Goal: Task Accomplishment & Management: Use online tool/utility

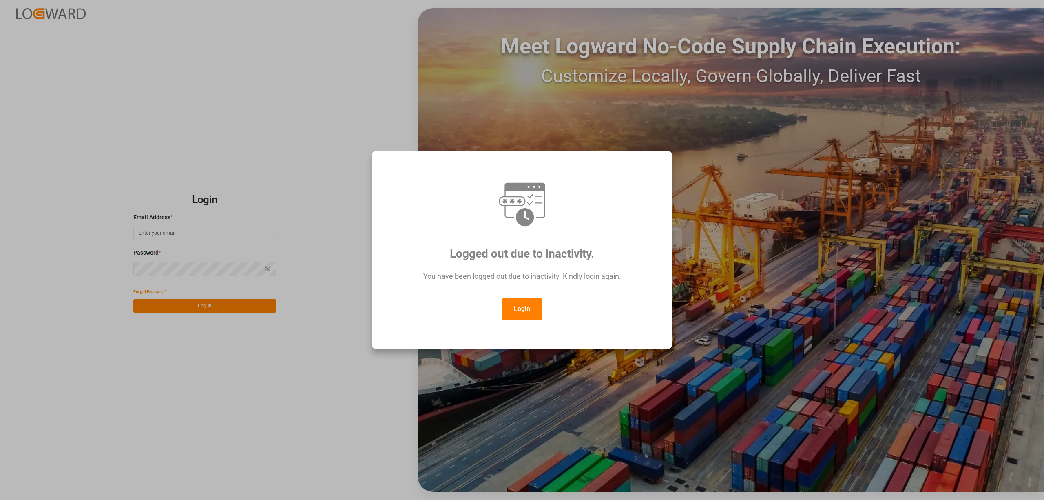
click at [535, 313] on button "Login" at bounding box center [522, 309] width 41 height 22
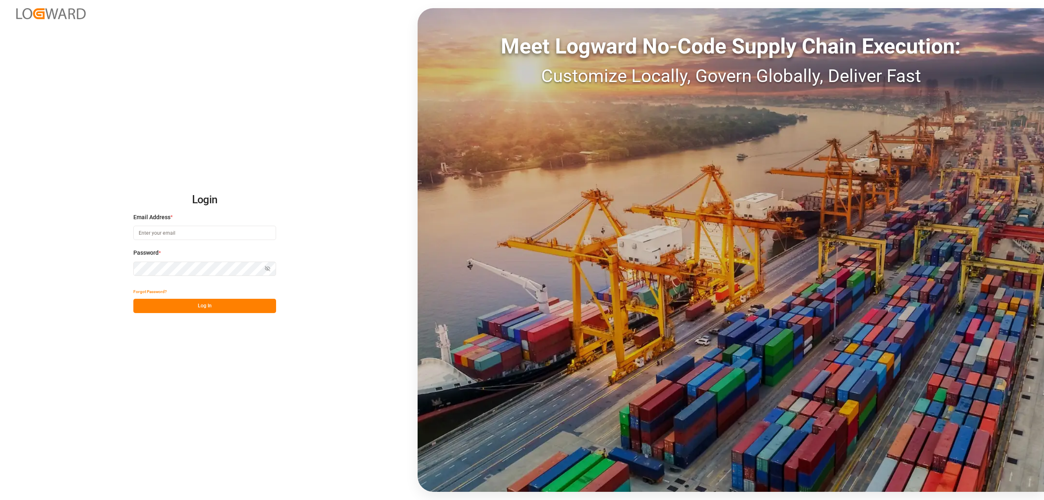
click at [157, 234] on input at bounding box center [204, 233] width 143 height 14
type input "[PERSON_NAME][EMAIL_ADDRESS][PERSON_NAME][DOMAIN_NAME]"
click at [231, 308] on button "Log In" at bounding box center [204, 306] width 143 height 14
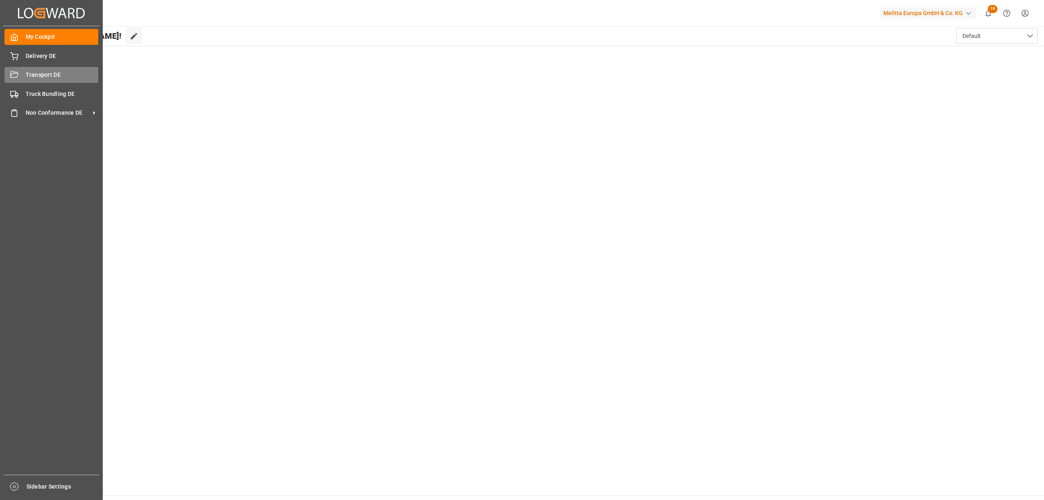
click at [30, 74] on span "Transport DE" at bounding box center [62, 75] width 73 height 9
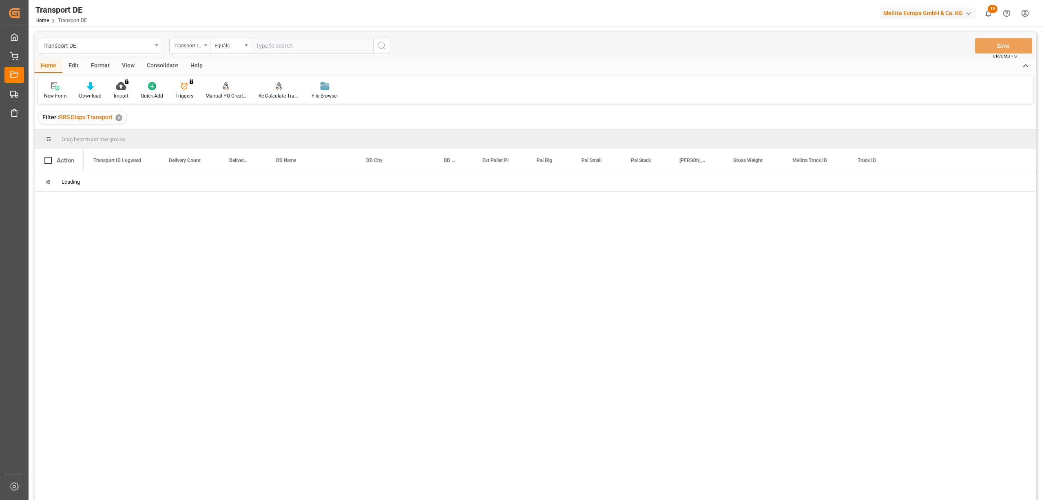
click at [190, 47] on div "Transport ID Logward" at bounding box center [188, 44] width 28 height 9
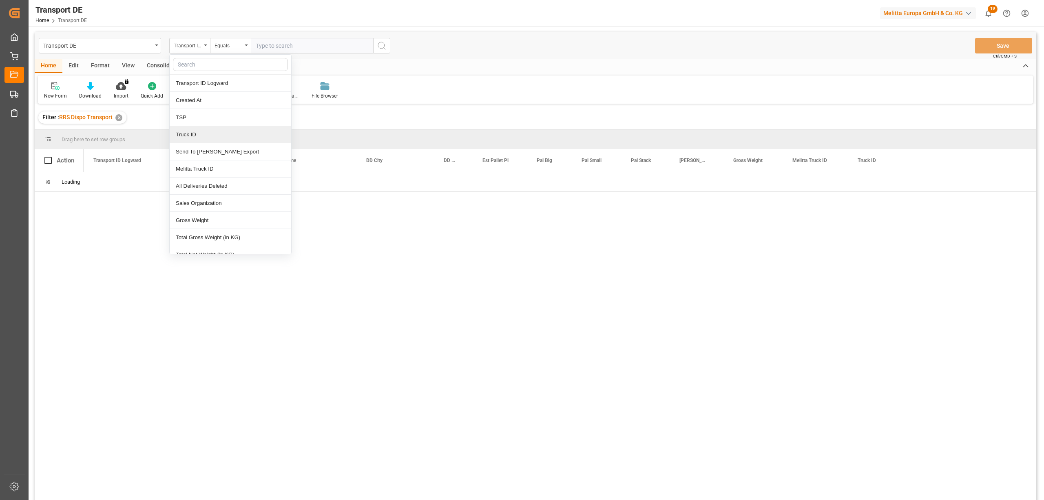
click at [201, 140] on div "Truck ID" at bounding box center [231, 134] width 122 height 17
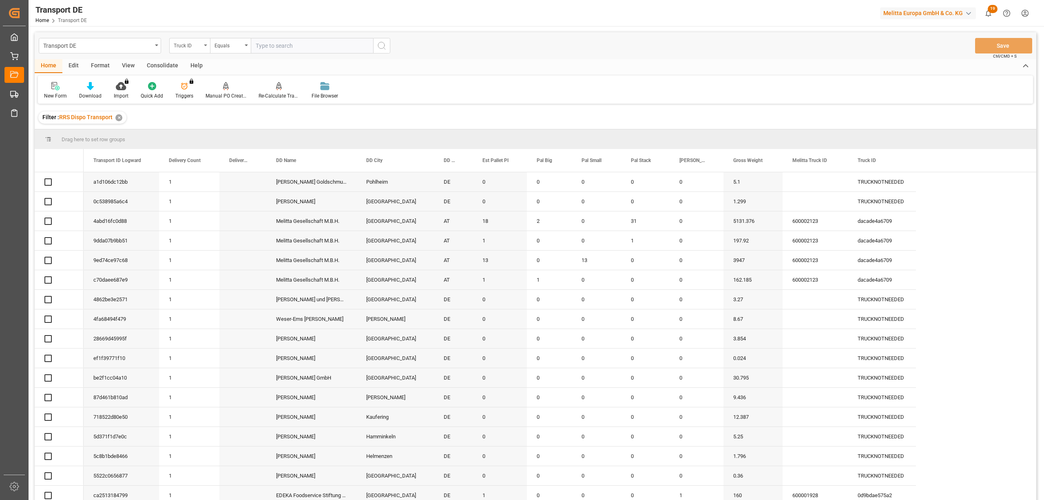
click at [177, 42] on div "Truck ID" at bounding box center [188, 44] width 28 height 9
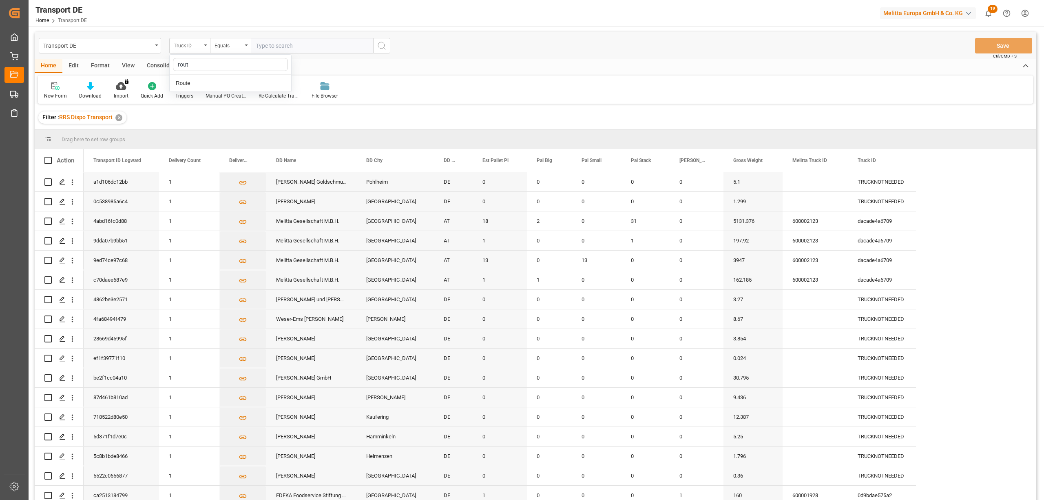
type input "route"
click at [188, 85] on div "Route" at bounding box center [231, 83] width 122 height 17
click at [162, 67] on div "Consolidate" at bounding box center [163, 66] width 44 height 14
click at [71, 94] on div "Consolidation List" at bounding box center [64, 95] width 40 height 7
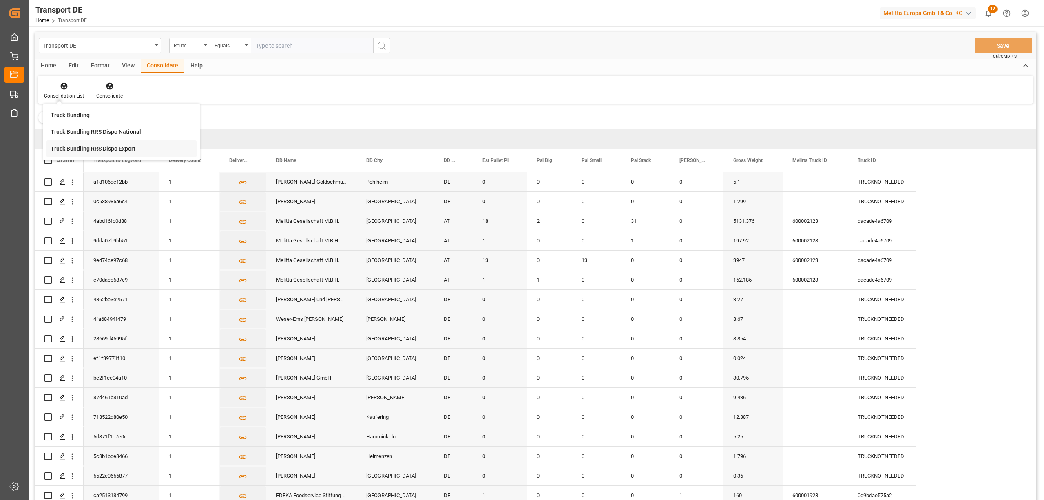
click at [87, 148] on div "Truck Bundling RRS Dispo Export" at bounding box center [93, 148] width 85 height 9
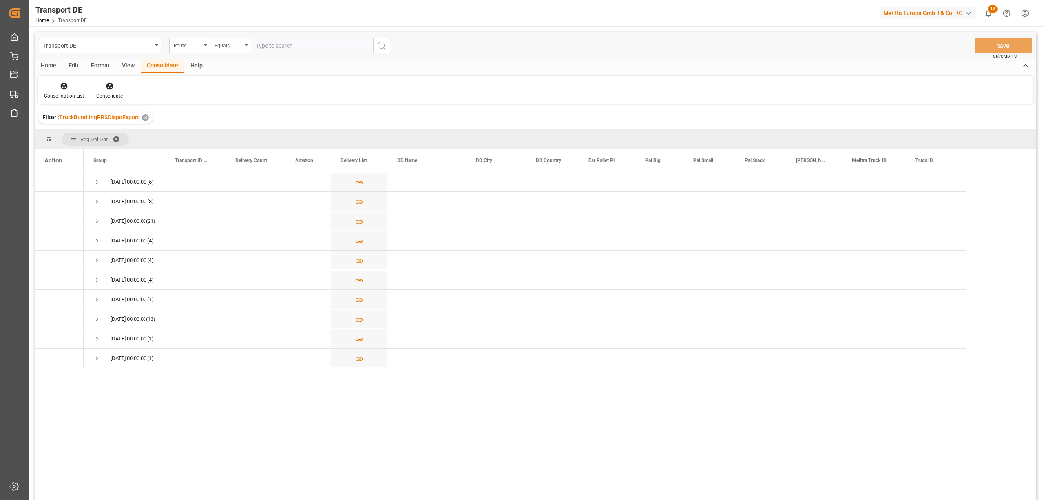
click at [222, 44] on div "Equals" at bounding box center [229, 44] width 28 height 9
click at [240, 135] on div "Starts with" at bounding box center [271, 134] width 122 height 17
type input "UZ"
click at [380, 46] on icon "search button" at bounding box center [382, 46] width 10 height 10
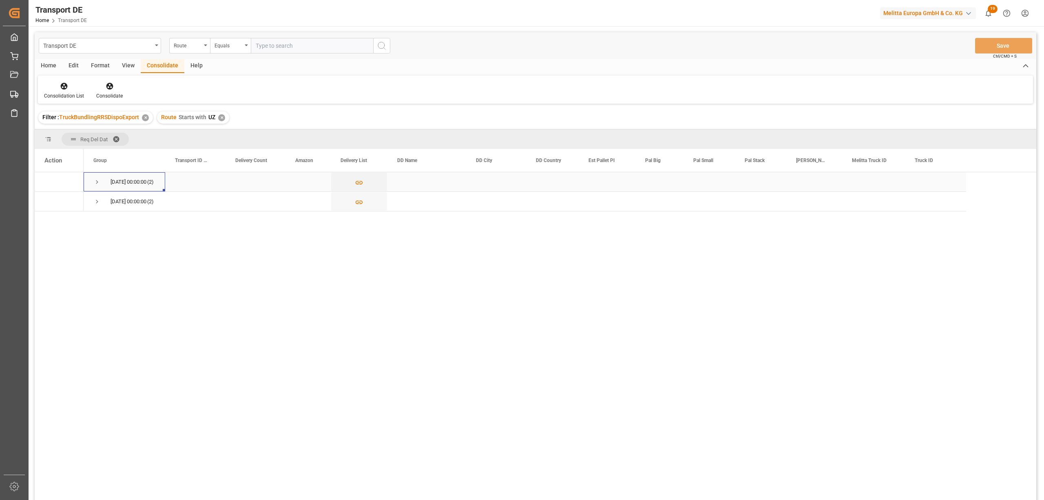
click at [97, 184] on span "Press SPACE to select this row." at bounding box center [96, 181] width 7 height 7
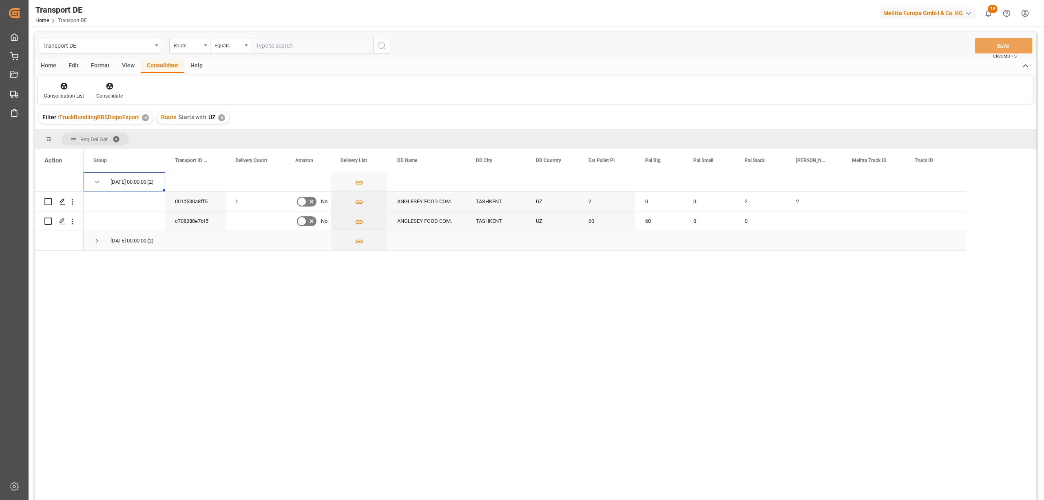
click at [95, 241] on span "Press SPACE to select this row." at bounding box center [96, 240] width 7 height 7
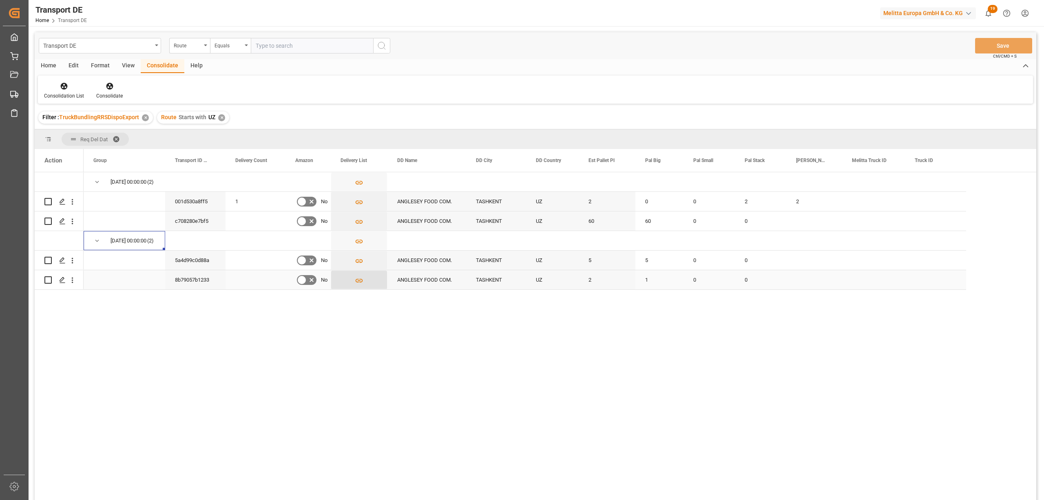
click at [358, 279] on icon "Press SPACE to select this row." at bounding box center [359, 280] width 9 height 9
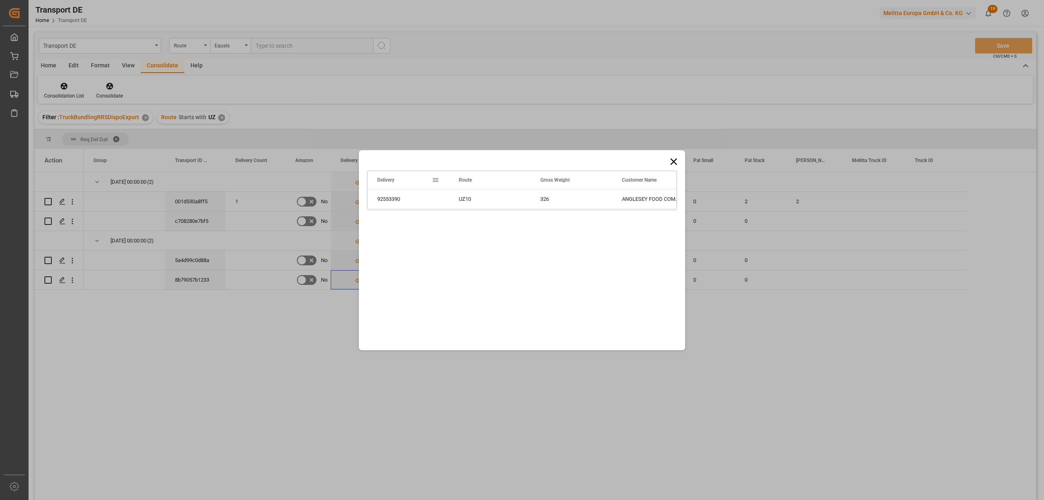
click at [676, 161] on icon at bounding box center [673, 161] width 11 height 11
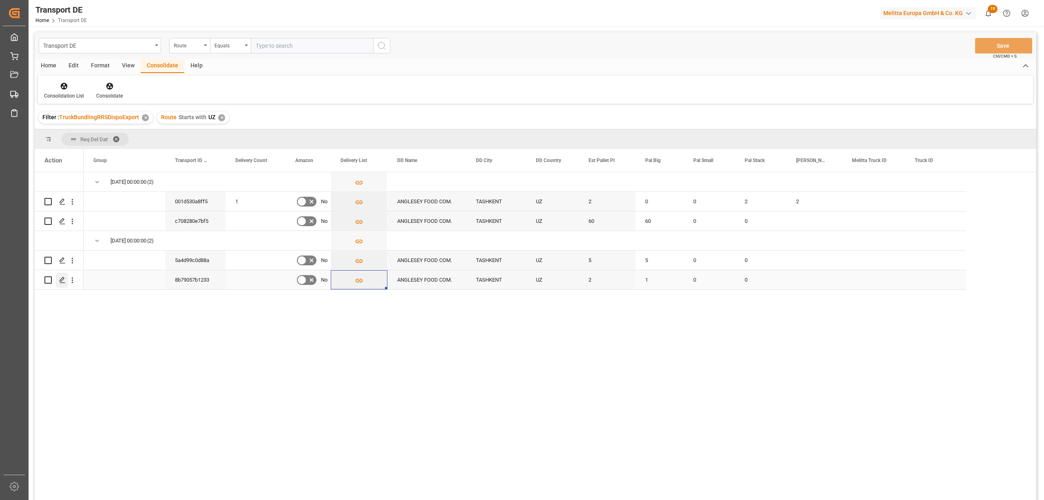
click at [60, 279] on icon "Press SPACE to select this row." at bounding box center [62, 280] width 7 height 7
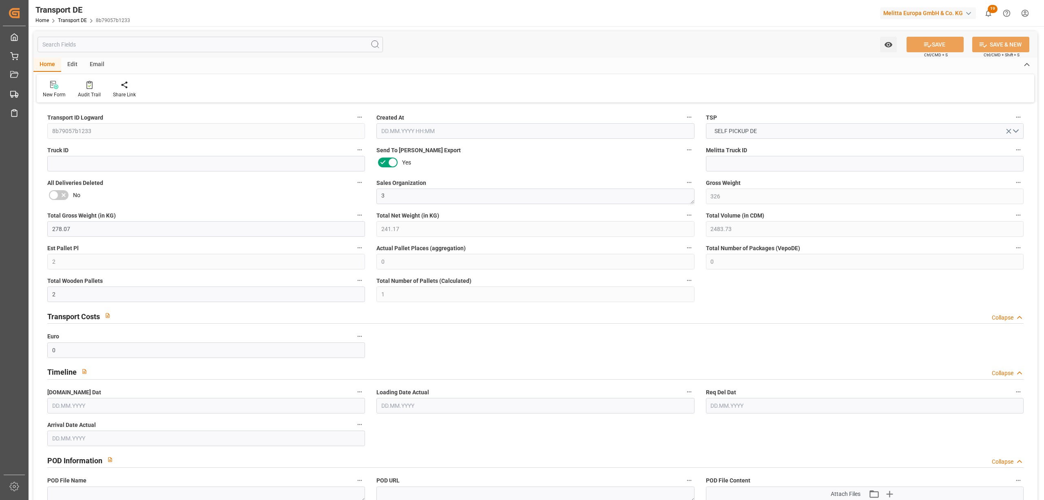
type input "326"
type input "278.07"
type input "241.17"
type input "2483.73"
type input "2"
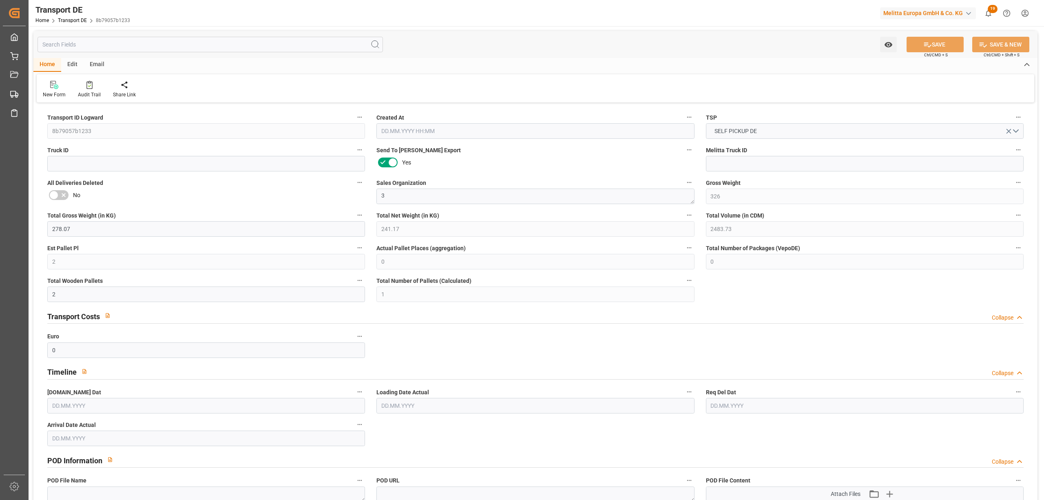
type input "0"
type input "2"
type input "1"
type input "0"
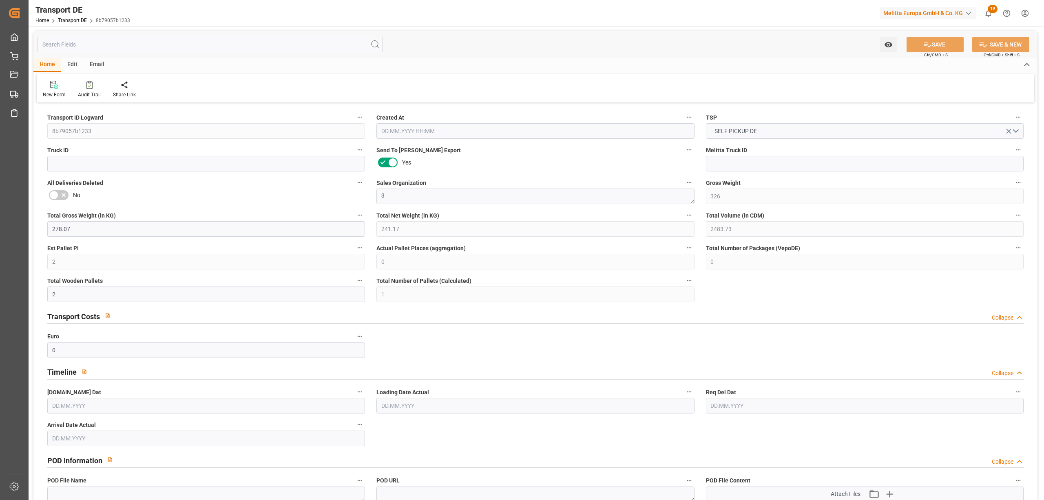
type input "10"
type input "0"
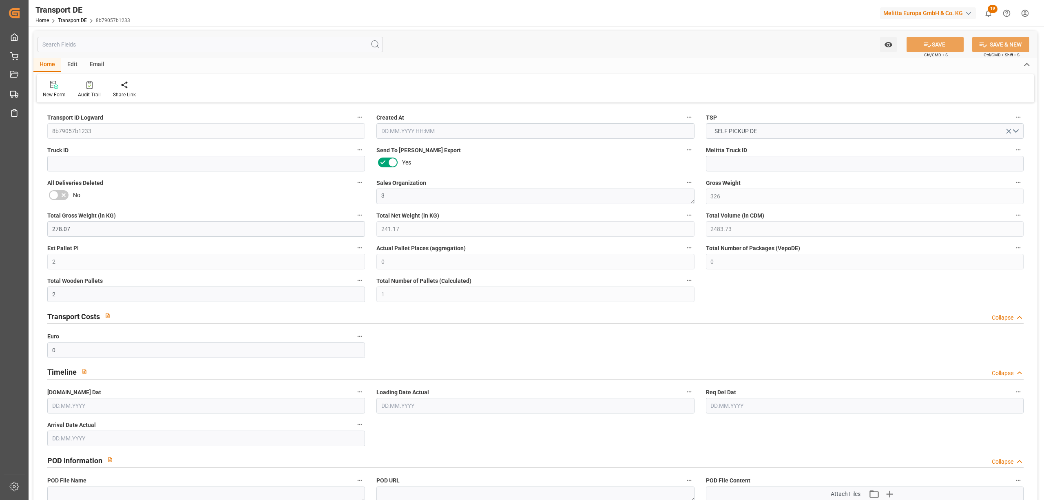
type input "0"
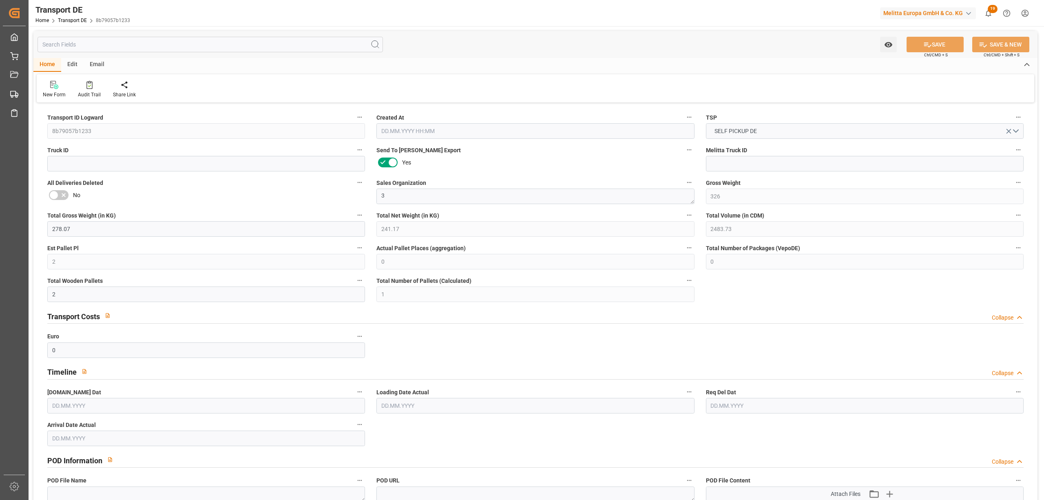
type input "0"
type input "1"
type input "0"
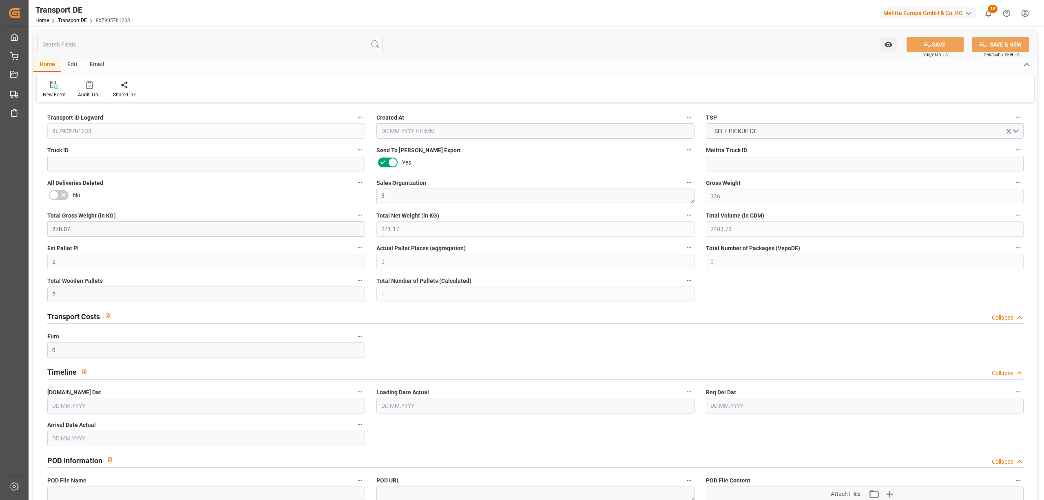
type input "0"
type input "[DATE] 11:07"
type input "[DATE]"
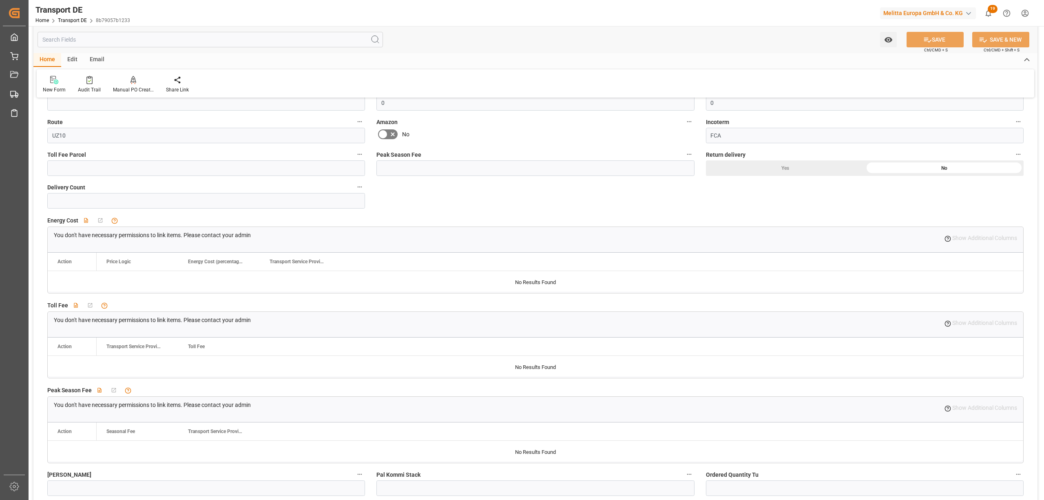
scroll to position [729, 0]
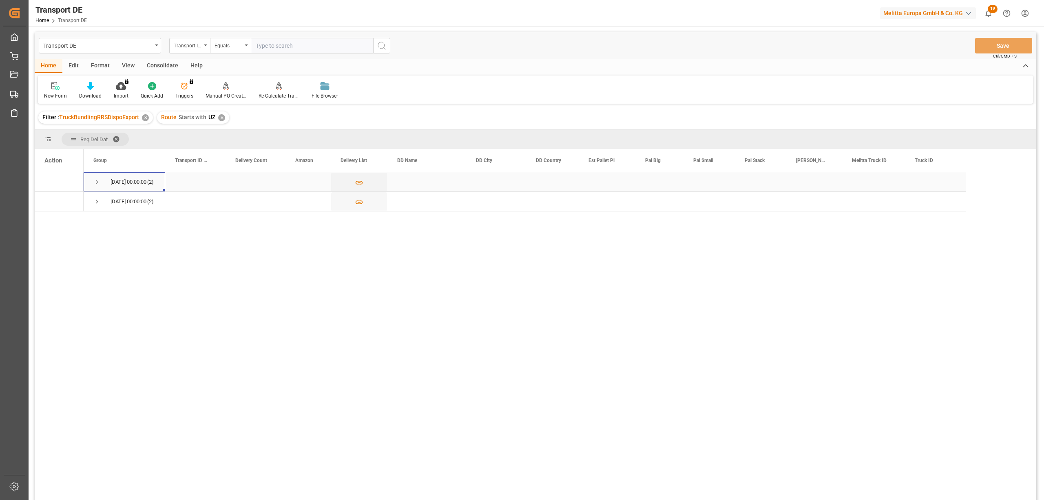
click at [95, 184] on span "Press SPACE to select this row." at bounding box center [96, 181] width 7 height 7
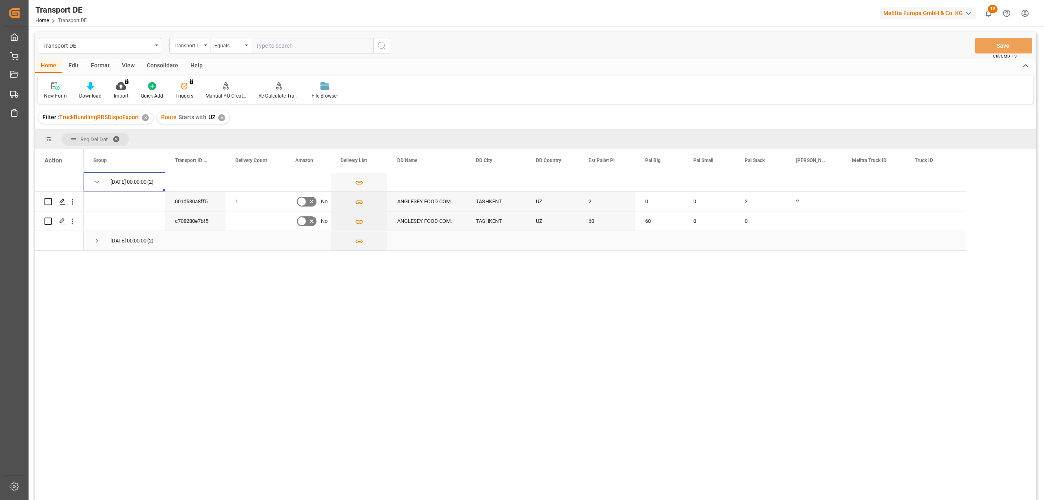
click at [98, 243] on span "Press SPACE to select this row." at bounding box center [96, 240] width 7 height 7
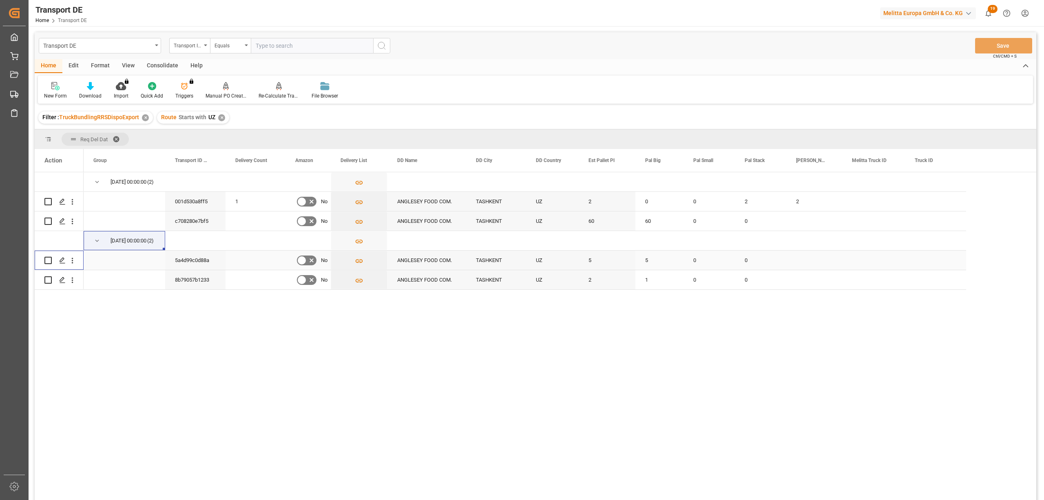
click at [48, 260] on input "Press Space to toggle row selection (unchecked)" at bounding box center [47, 260] width 7 height 7
checkbox input "true"
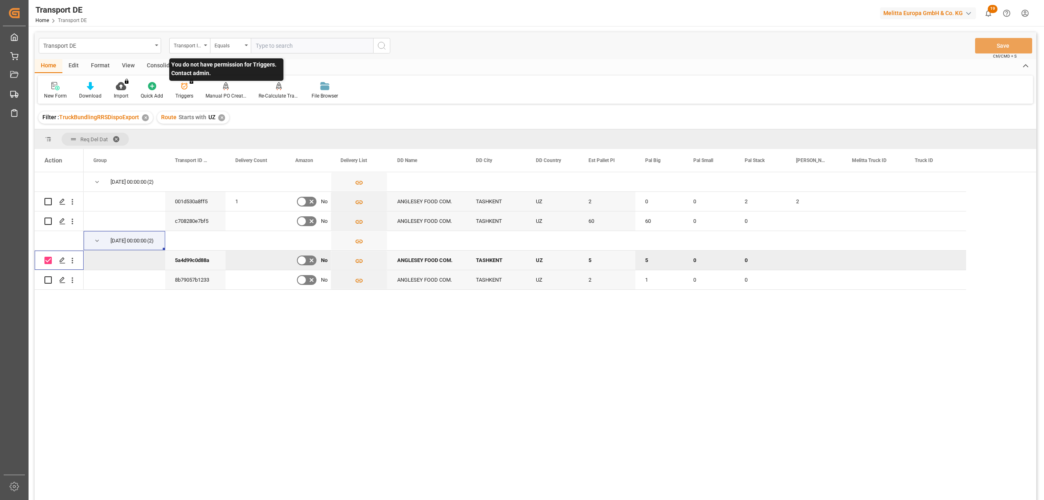
drag, startPoint x: 46, startPoint y: 259, endPoint x: 168, endPoint y: 91, distance: 207.9
click at [53, 246] on div at bounding box center [59, 230] width 49 height 117
click at [154, 66] on div "Consolidate" at bounding box center [163, 66] width 44 height 14
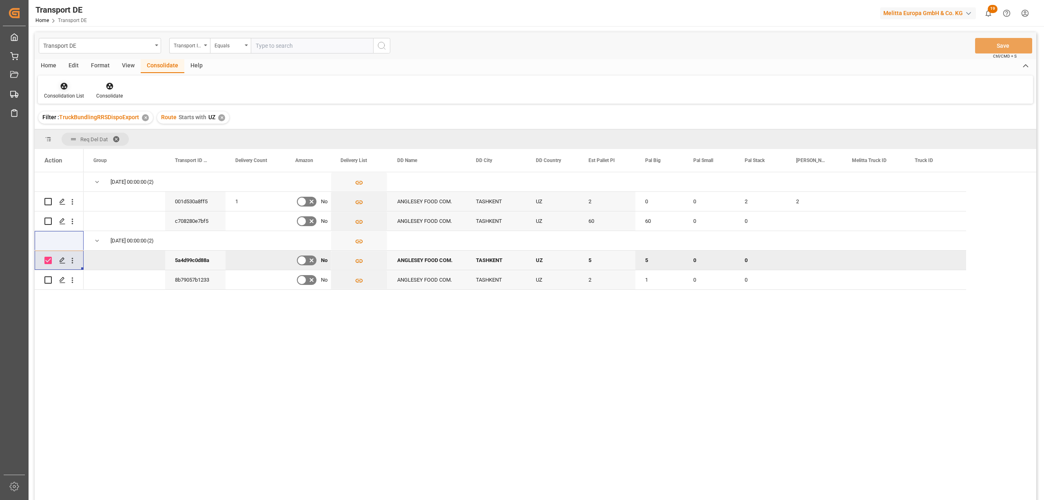
click at [71, 90] on div "Consolidation List" at bounding box center [64, 91] width 52 height 18
click at [86, 153] on div "Transport DE Transport ID Logward Equals Save Ctrl/CMD + S Home Edit Format Vie…" at bounding box center [536, 276] width 1002 height 489
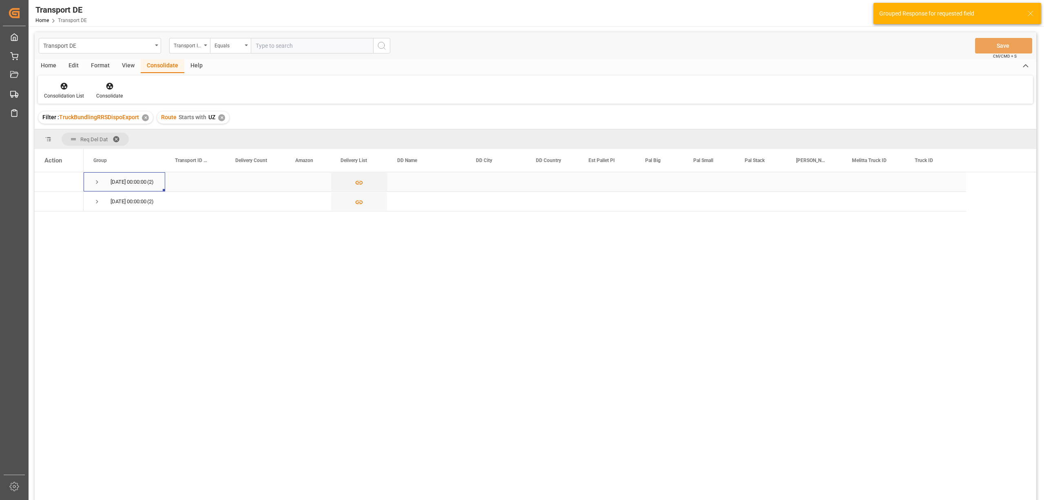
click at [98, 181] on span "Press SPACE to select this row." at bounding box center [96, 181] width 7 height 7
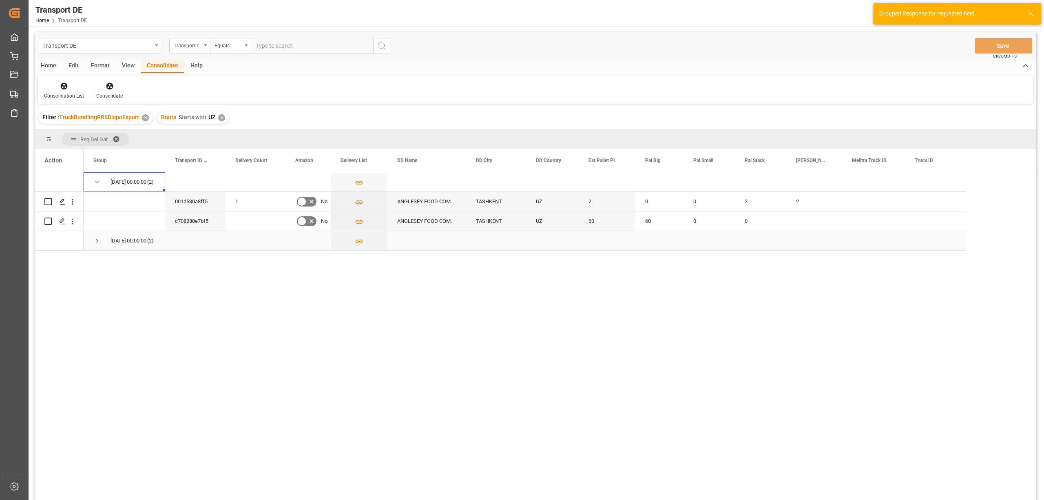
click at [95, 241] on span "Press SPACE to select this row." at bounding box center [96, 240] width 7 height 7
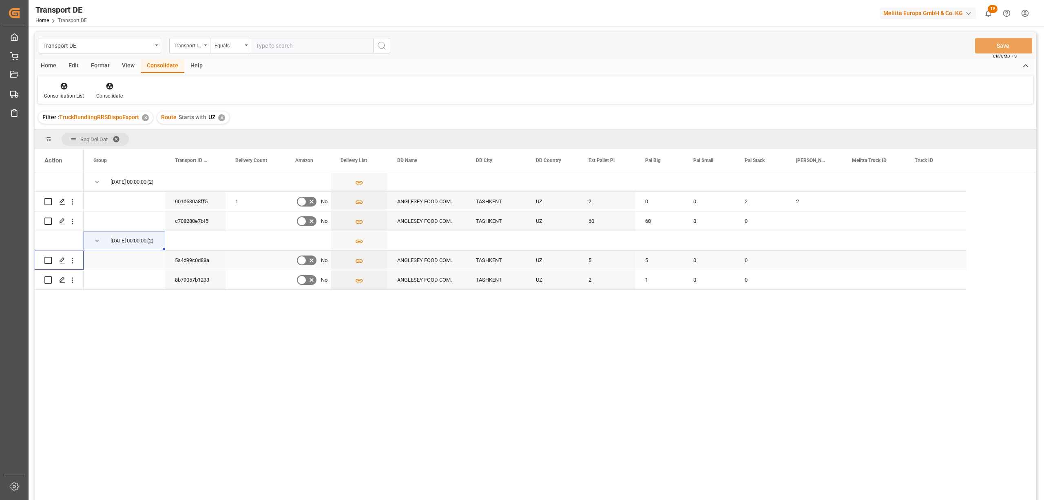
click at [48, 259] on input "Press Space to toggle row selection (unchecked)" at bounding box center [47, 260] width 7 height 7
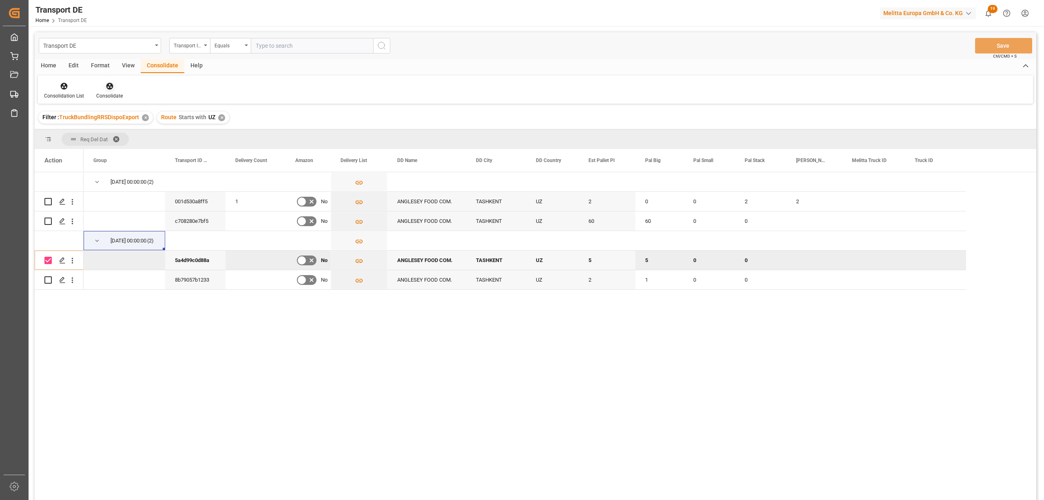
click at [108, 84] on icon at bounding box center [109, 86] width 7 height 7
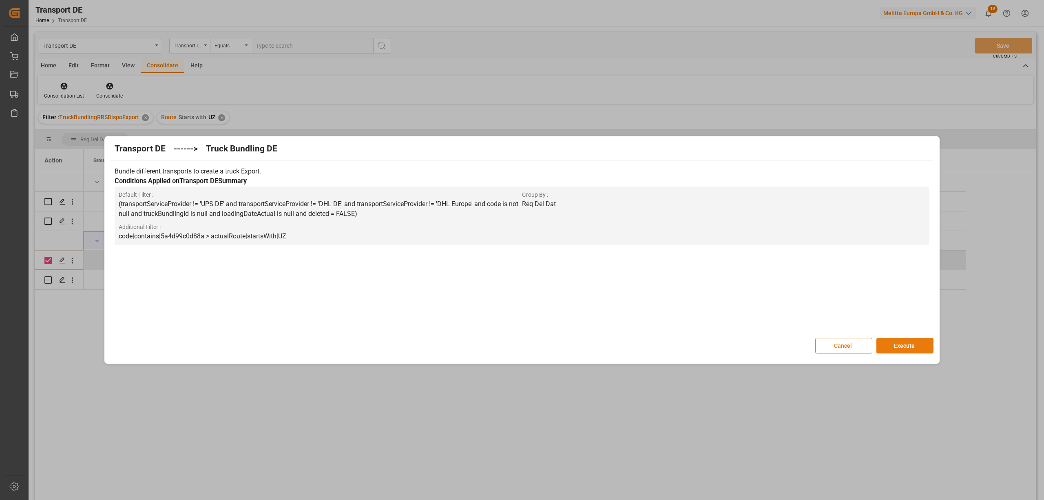
click at [909, 345] on button "Execute" at bounding box center [905, 346] width 57 height 16
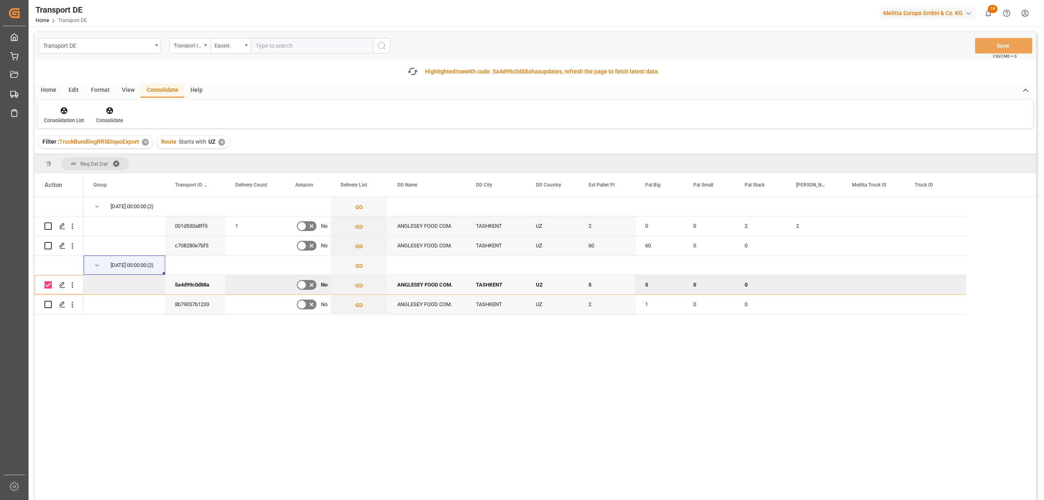
click at [49, 285] on input "Press Space to toggle row selection (checked)" at bounding box center [47, 284] width 7 height 7
checkbox input "false"
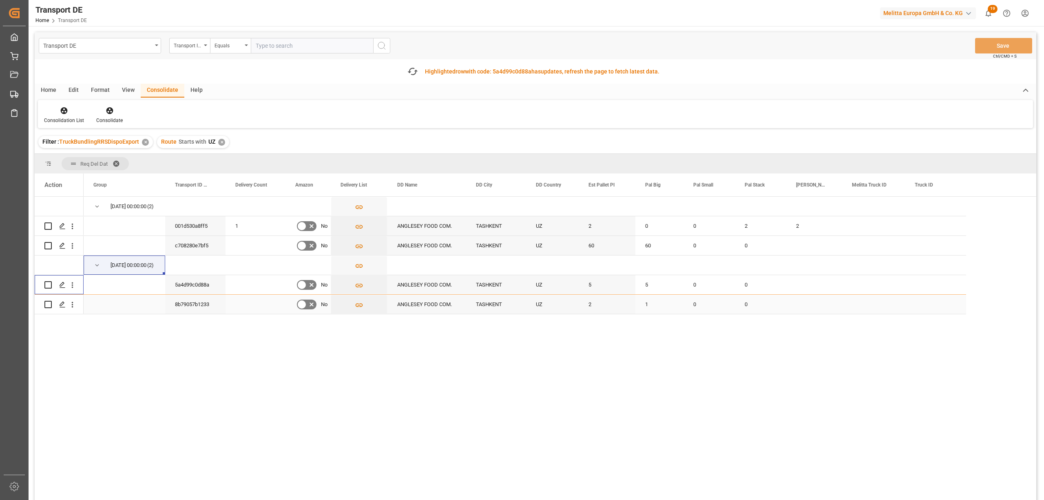
click at [44, 306] on div "Press SPACE to select this row." at bounding box center [59, 304] width 49 height 19
click at [49, 302] on input "Press Space to toggle row selection (unchecked)" at bounding box center [47, 304] width 7 height 7
checkbox input "true"
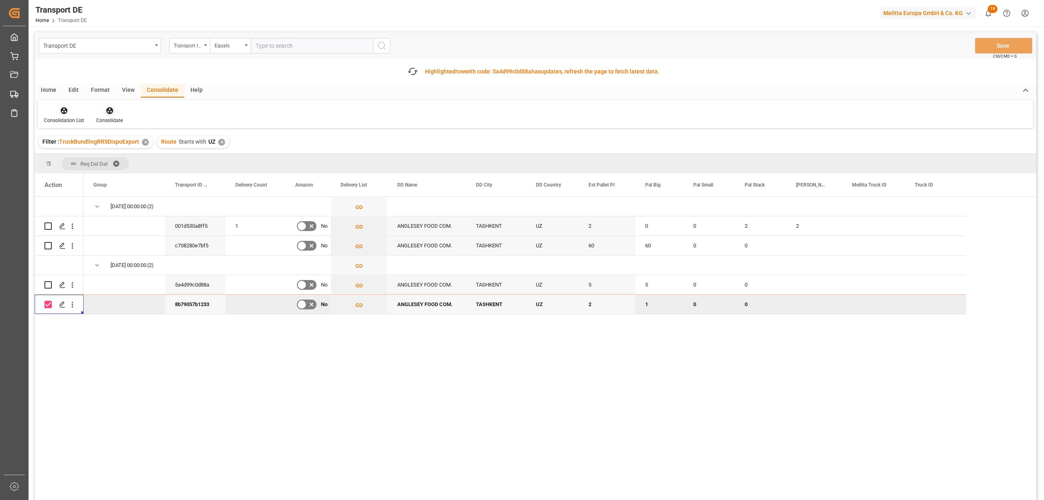
click at [109, 108] on div "Transport DE Transport ID Logward Equals Save Ctrl/CMD + S Fetch latest updates…" at bounding box center [536, 289] width 1002 height 514
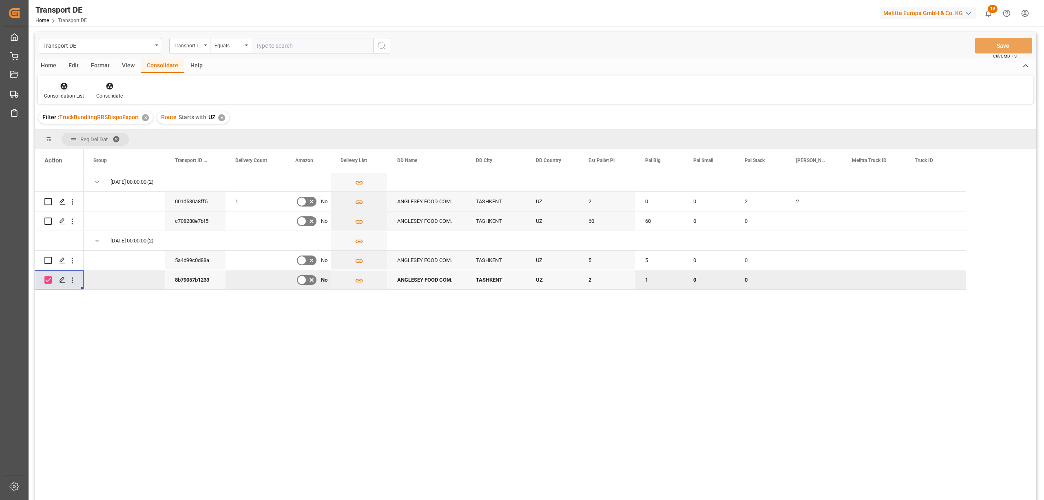
click at [62, 93] on div "Consolidation List" at bounding box center [64, 95] width 40 height 7
click at [79, 150] on div "Transport DE Transport ID Logward Equals Save Ctrl/CMD + S Home Edit Format Vie…" at bounding box center [536, 276] width 1002 height 489
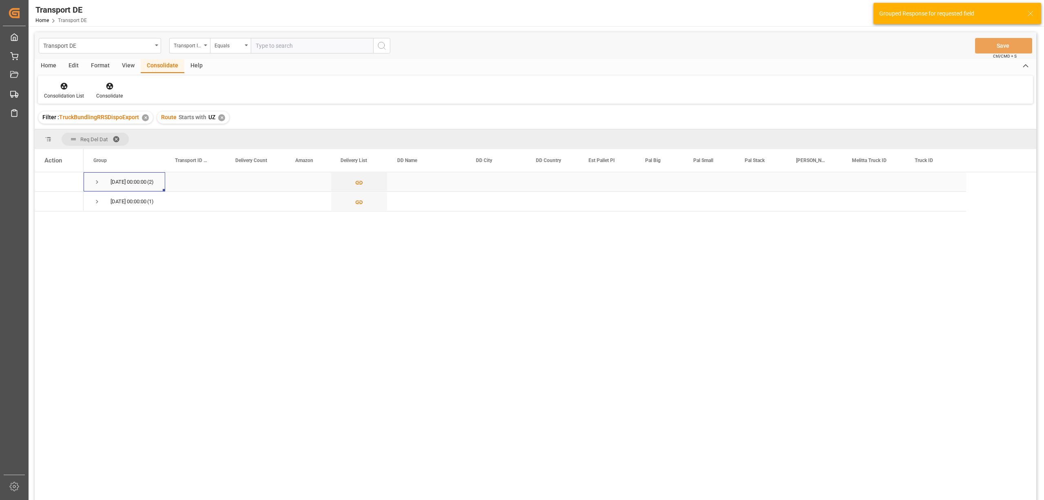
click at [97, 182] on span "Press SPACE to select this row." at bounding box center [96, 181] width 7 height 7
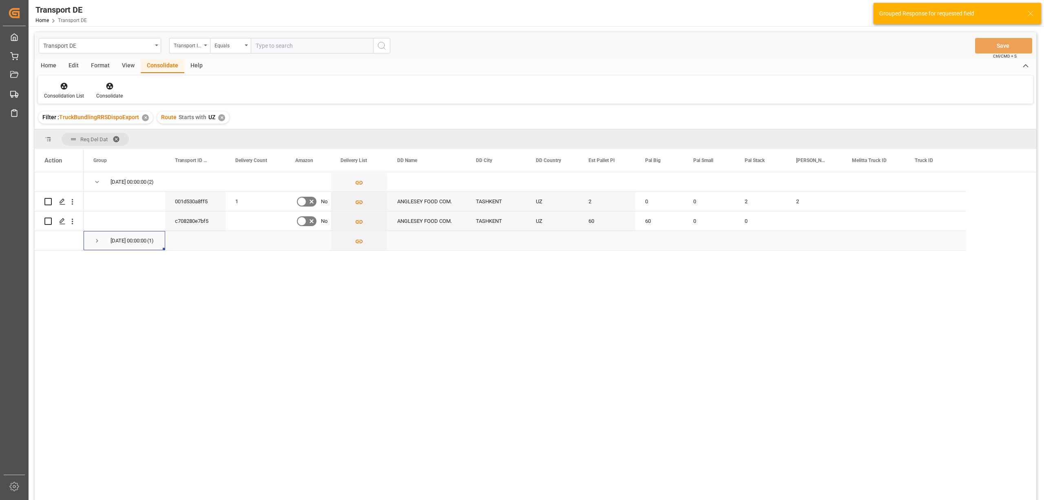
click at [97, 240] on span "Press SPACE to select this row." at bounding box center [96, 240] width 7 height 7
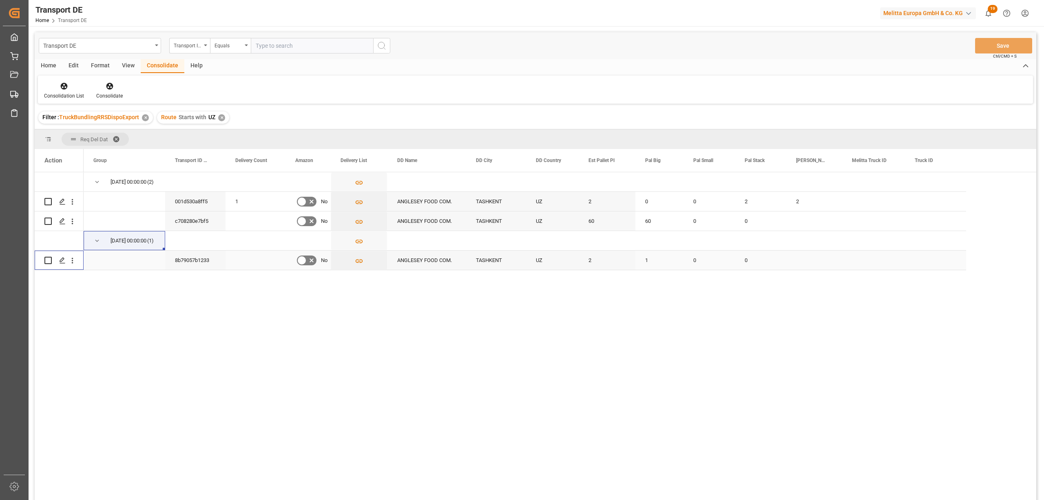
click at [47, 260] on input "Press Space to toggle row selection (unchecked)" at bounding box center [47, 260] width 7 height 7
checkbox input "true"
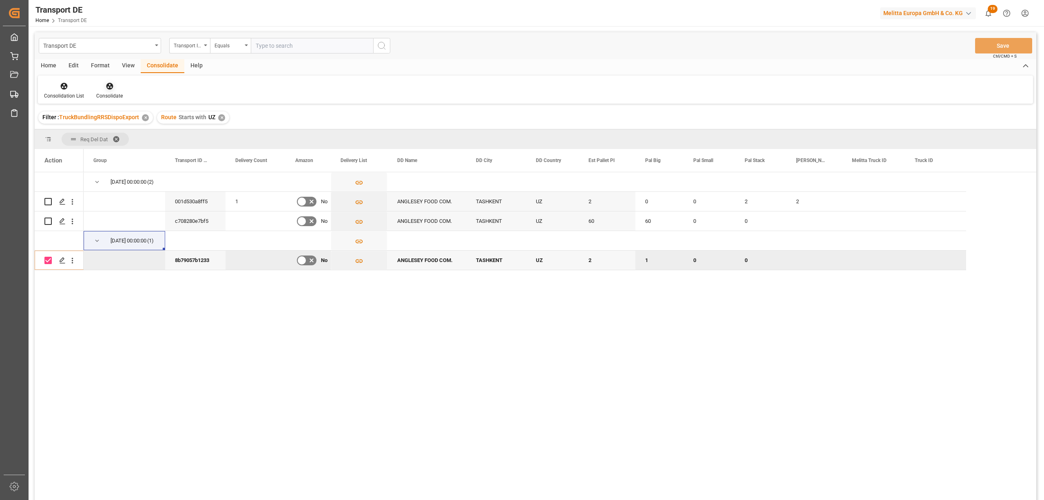
click at [107, 87] on icon at bounding box center [110, 86] width 8 height 8
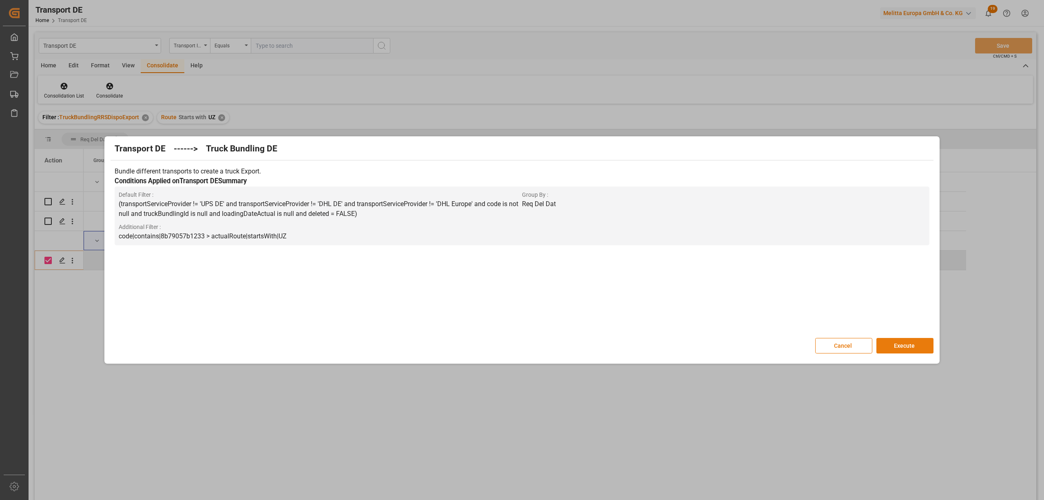
click at [906, 345] on button "Execute" at bounding box center [905, 346] width 57 height 16
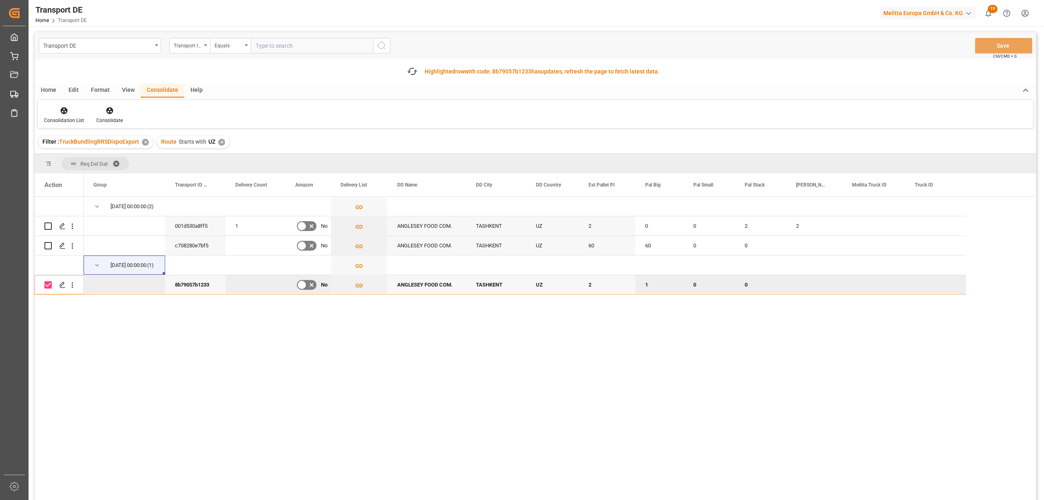
click at [55, 113] on div at bounding box center [64, 110] width 40 height 9
click at [124, 178] on div "Transport DE Transport ID Logward Equals Save Ctrl/CMD + S Fetch latest updates…" at bounding box center [536, 289] width 1002 height 514
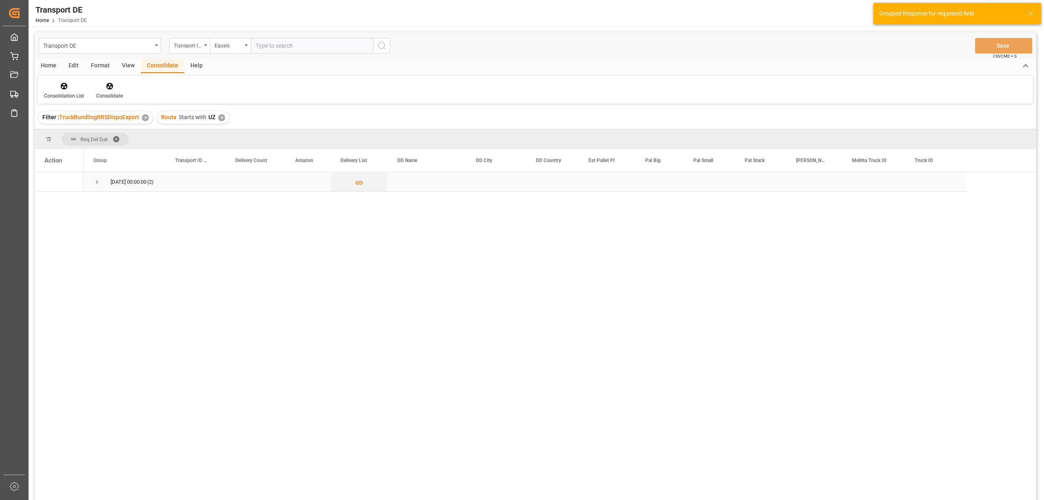
click at [99, 182] on span "Press SPACE to select this row." at bounding box center [96, 181] width 7 height 7
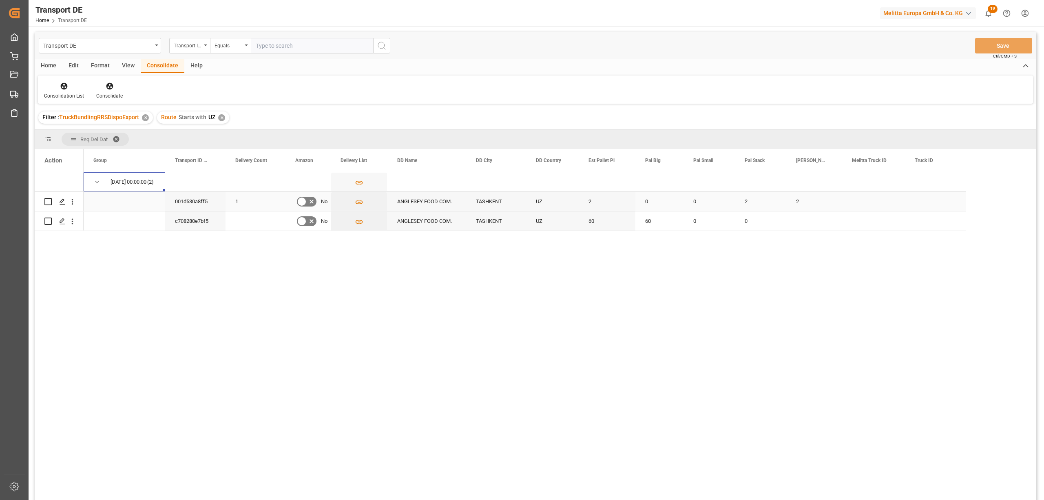
click at [50, 200] on input "Press Space to toggle row selection (unchecked)" at bounding box center [47, 201] width 7 height 7
checkbox input "true"
click at [106, 85] on icon at bounding box center [110, 86] width 8 height 8
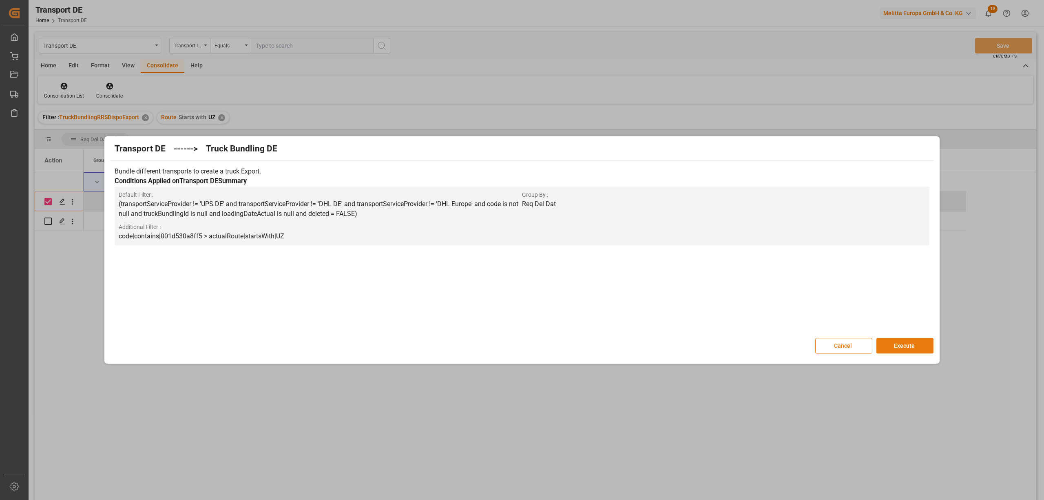
click at [912, 345] on button "Execute" at bounding box center [905, 346] width 57 height 16
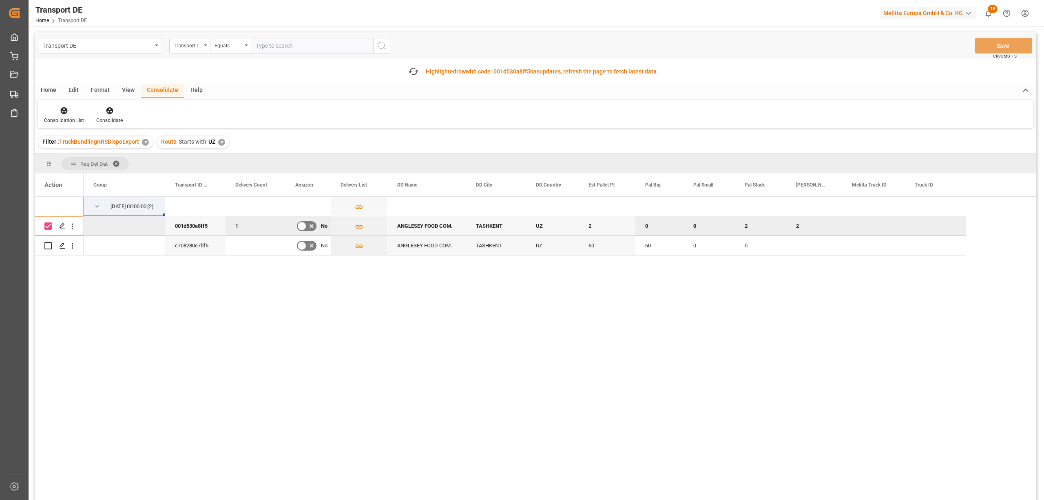
click at [72, 116] on div "Consolidation List" at bounding box center [64, 115] width 52 height 18
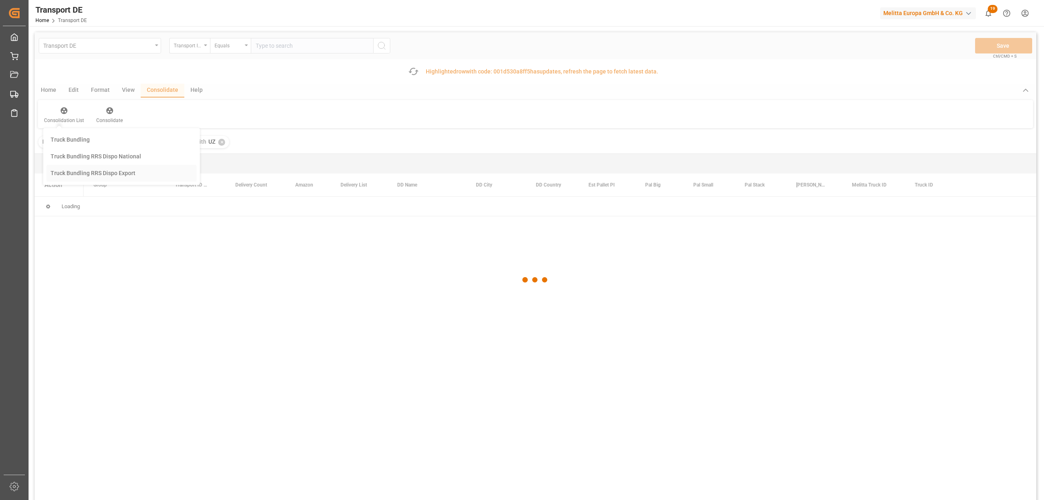
click at [94, 172] on div "Transport DE Transport ID Logward Equals Save Ctrl/CMD + S Fetch latest updates…" at bounding box center [536, 289] width 1002 height 514
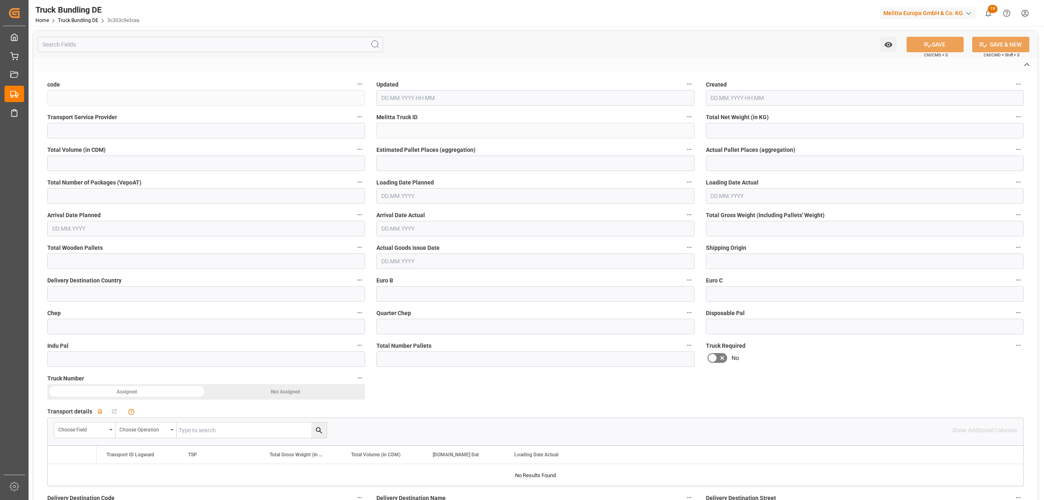
type input "3c303c9e3cea"
type input "Self pickup DE"
type input "600002125"
type input "DE-32423"
type input "UZ"
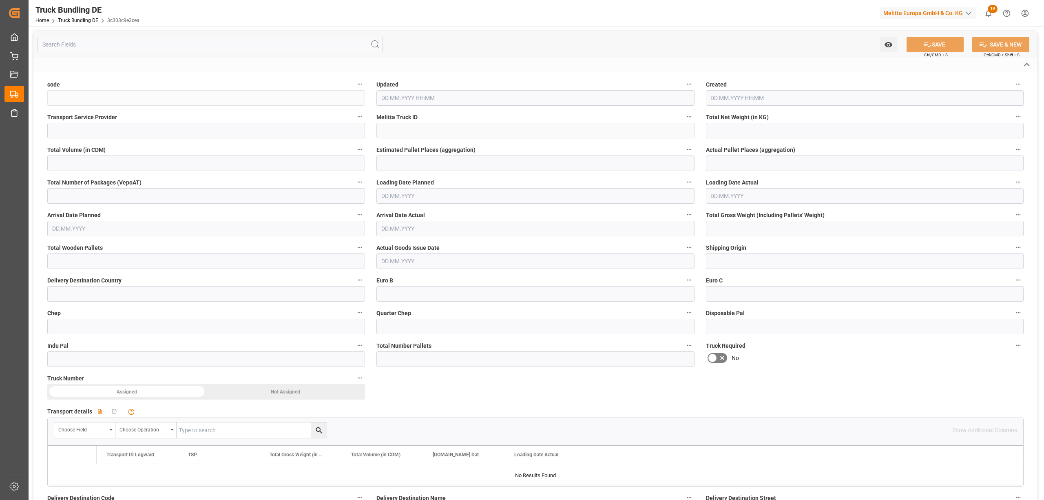
type textarea "0000026157"
type textarea "ANGLESEY FOOD COM."
type textarea "[STREET_ADDRESS]"
type textarea "100090"
type textarea "TASHKENT"
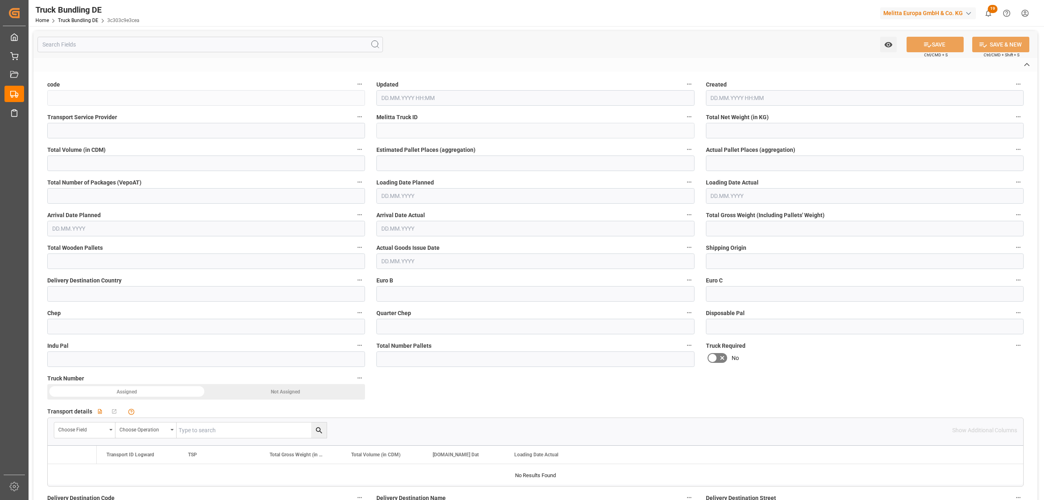
type textarea "10"
type input "723.51"
type input "7312.95"
type input "5"
type input "0"
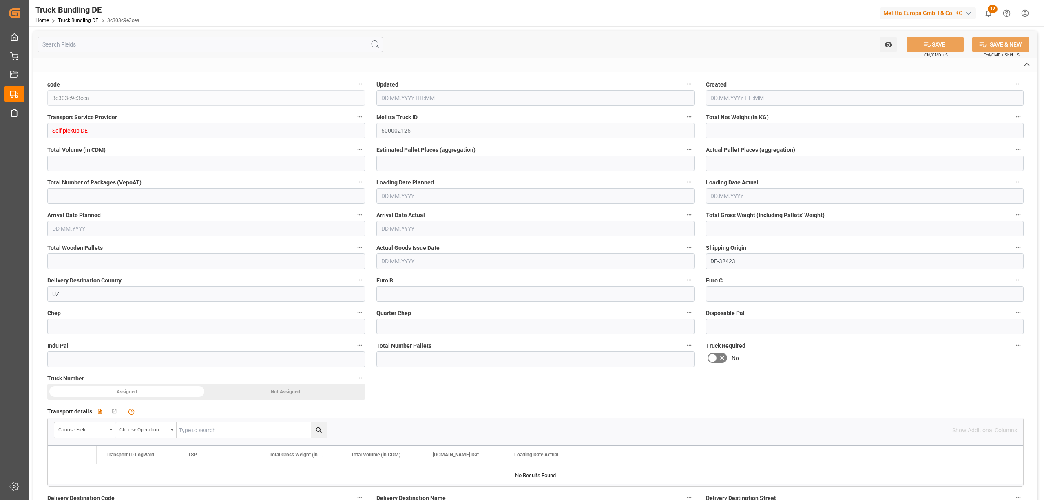
type input "0"
type input "955"
type input "5"
type input "0"
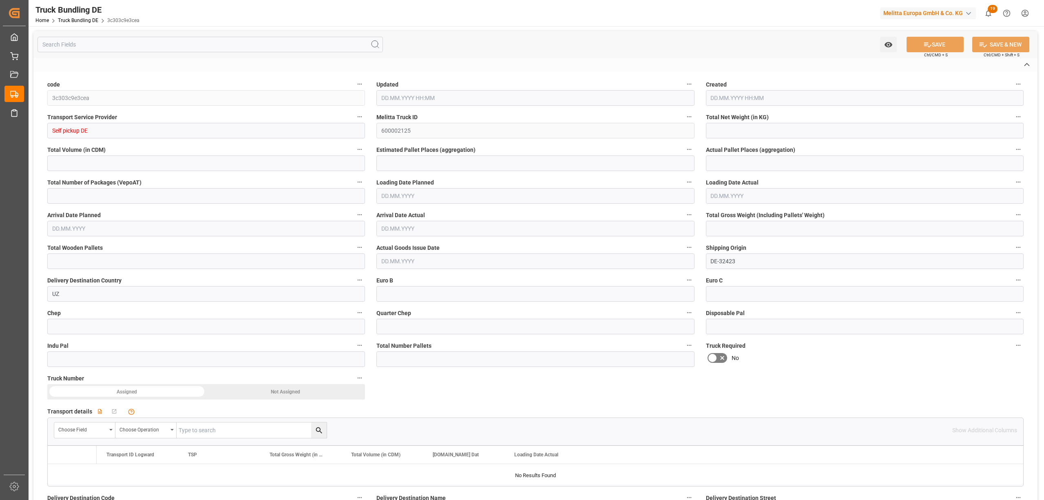
type input "0"
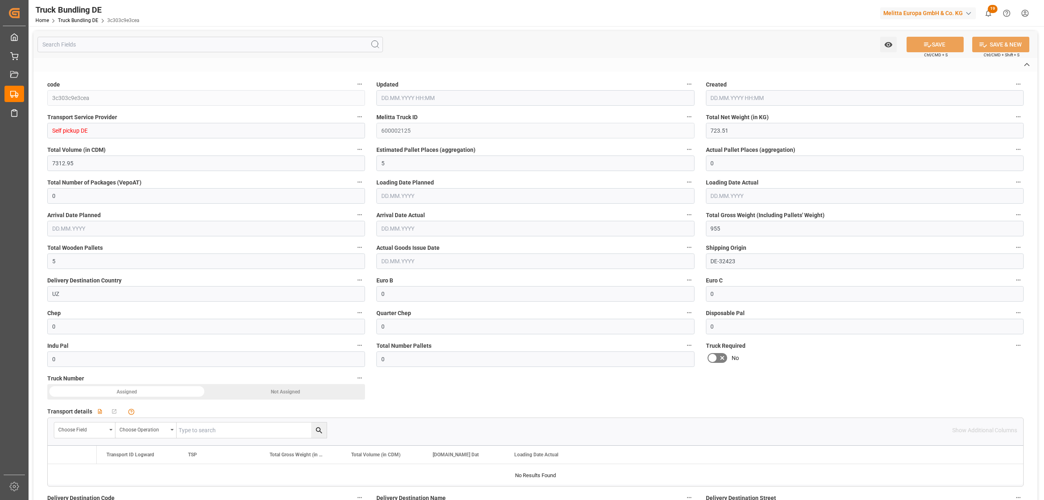
type input "29.08.2025 11:40"
type input "[DATE]"
type input "29.08.2025"
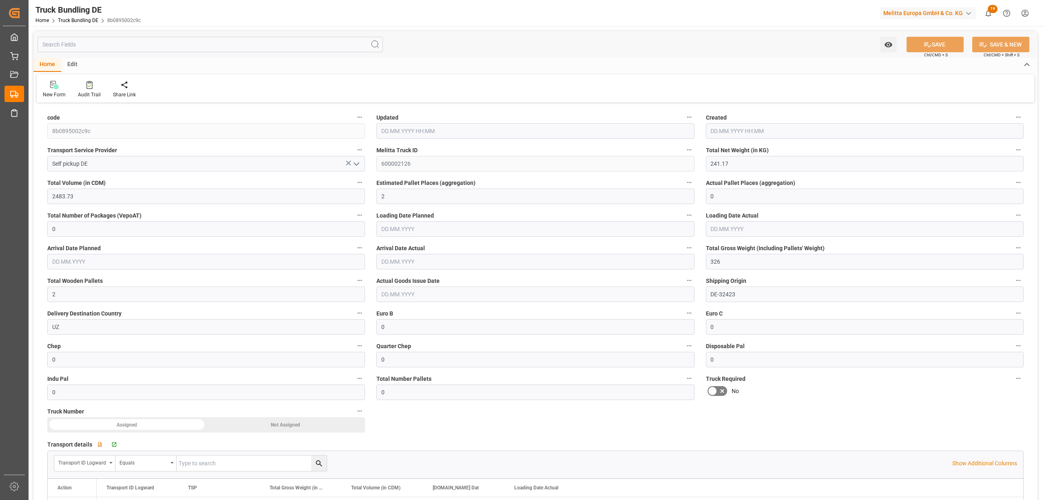
type input "29.08.2025 11:41"
type input "[DATE]"
type input "29.08.2025"
